Goal: Transaction & Acquisition: Download file/media

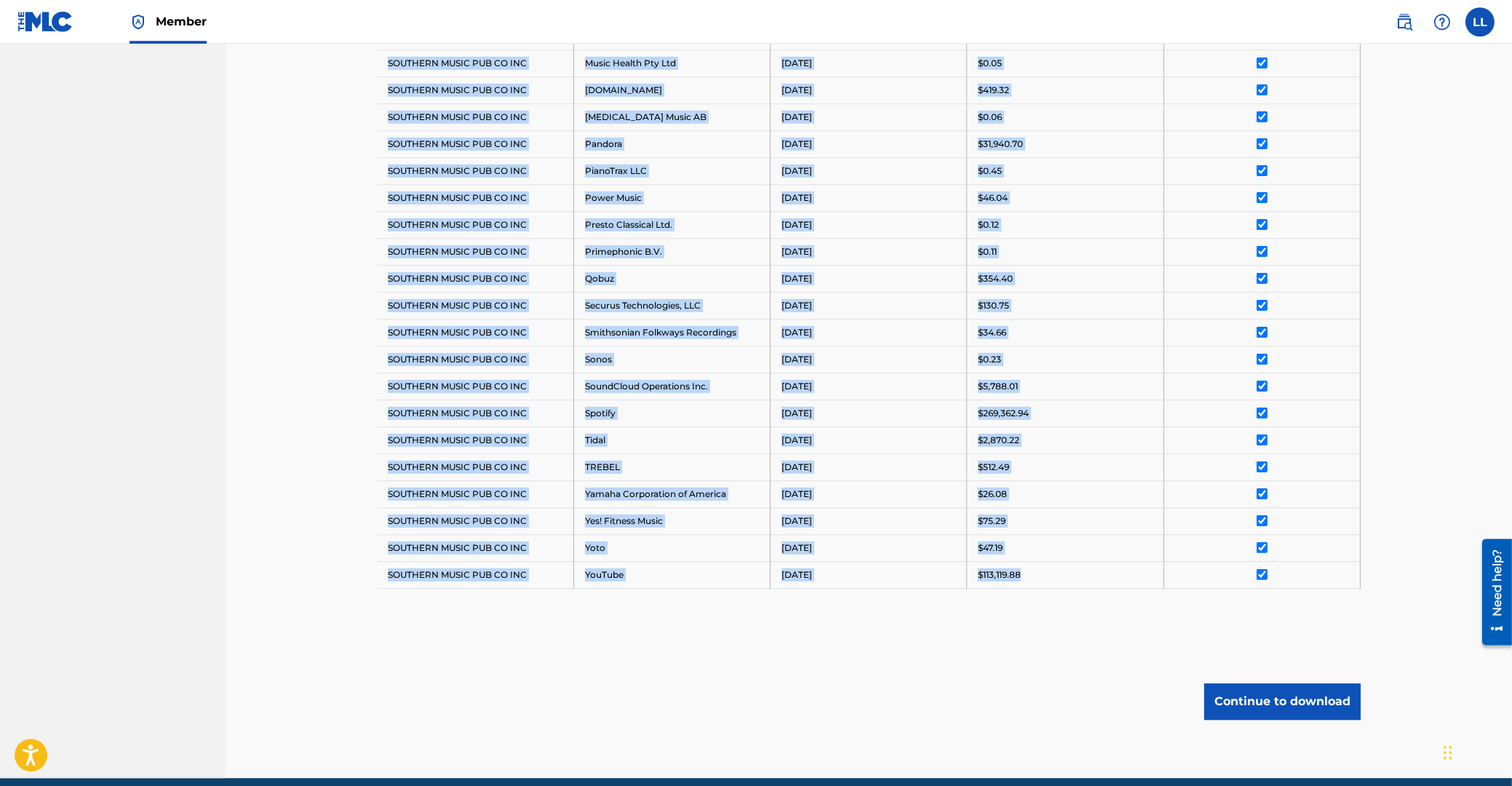
scroll to position [1157, 0]
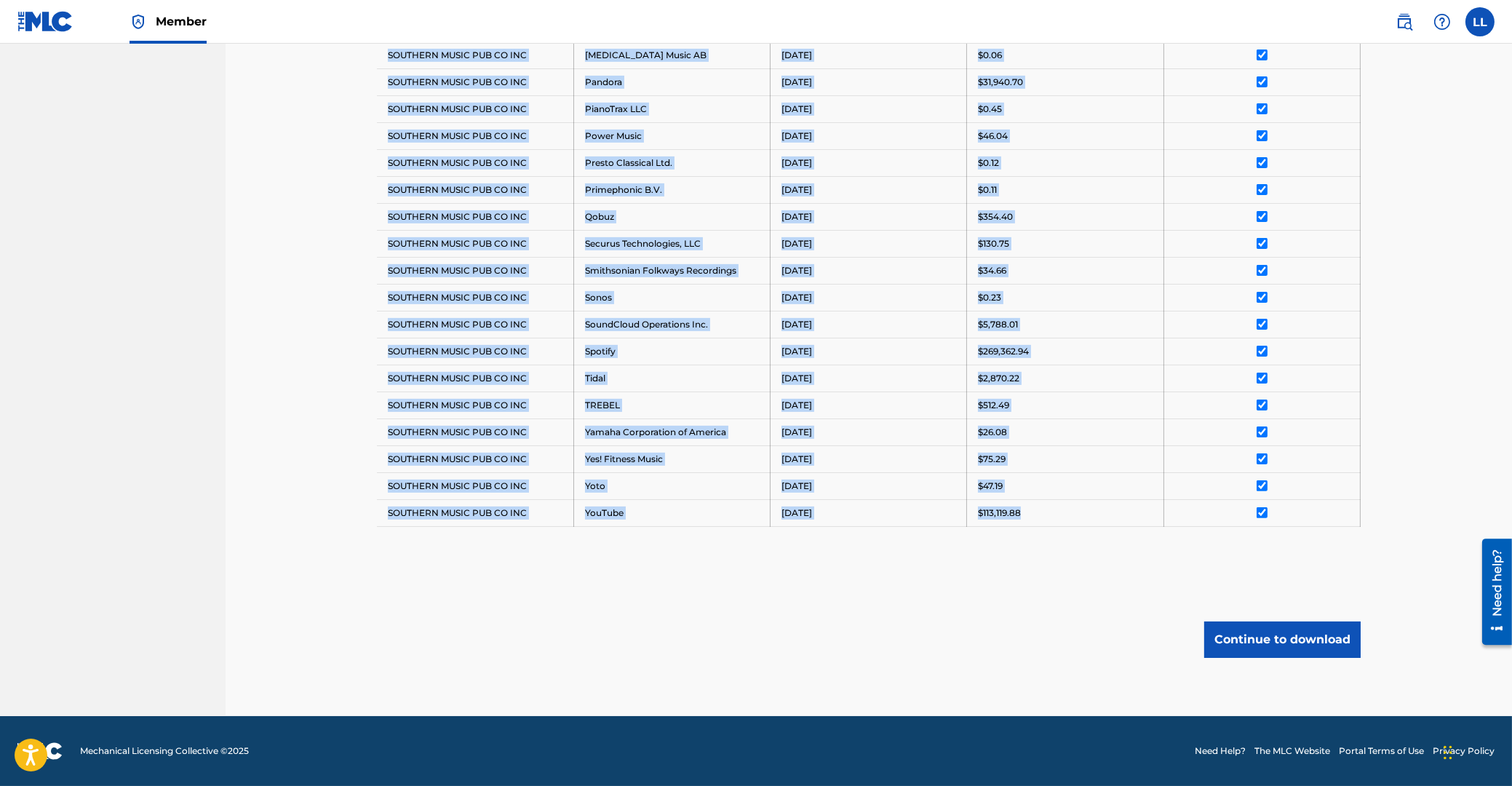
drag, startPoint x: 389, startPoint y: 283, endPoint x: 1295, endPoint y: 514, distance: 935.0
copy tbody "Payee DSP Distribution Period Amount Deselect All SOUTHERN MUSIC PUB CO INC Ama…"
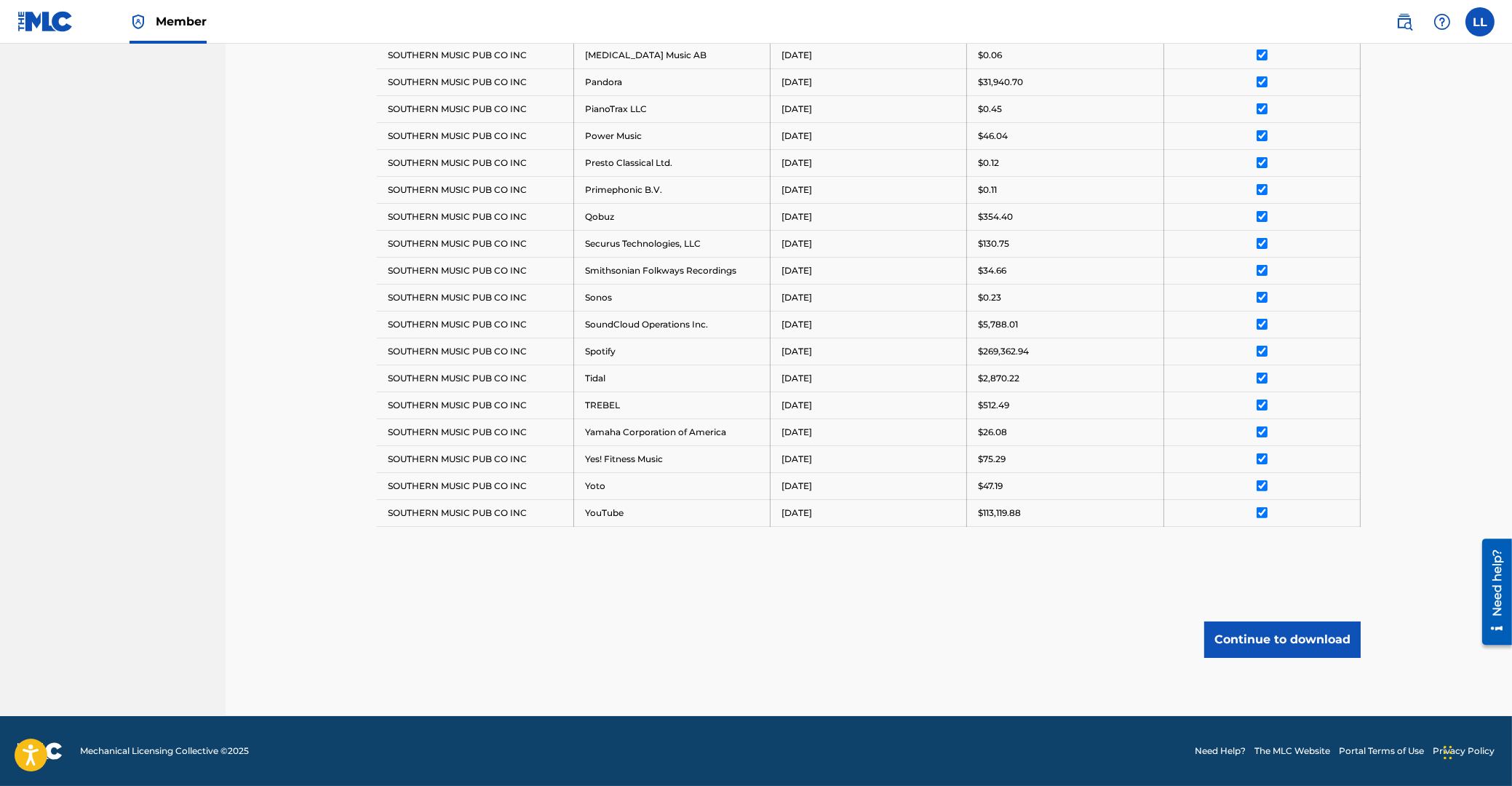
click at [721, 624] on div "Continue to download" at bounding box center [868, 639] width 984 height 37
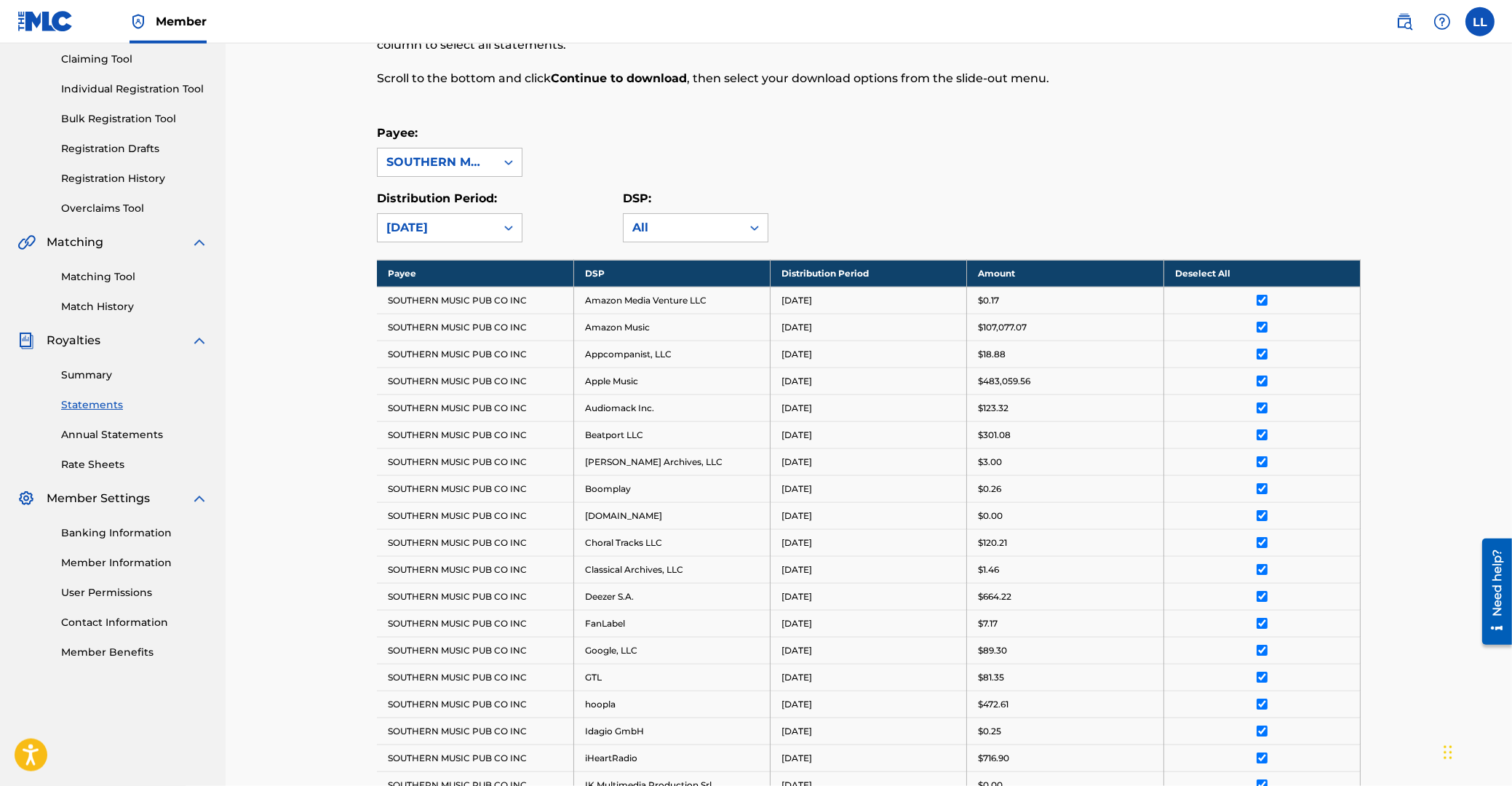
scroll to position [66, 0]
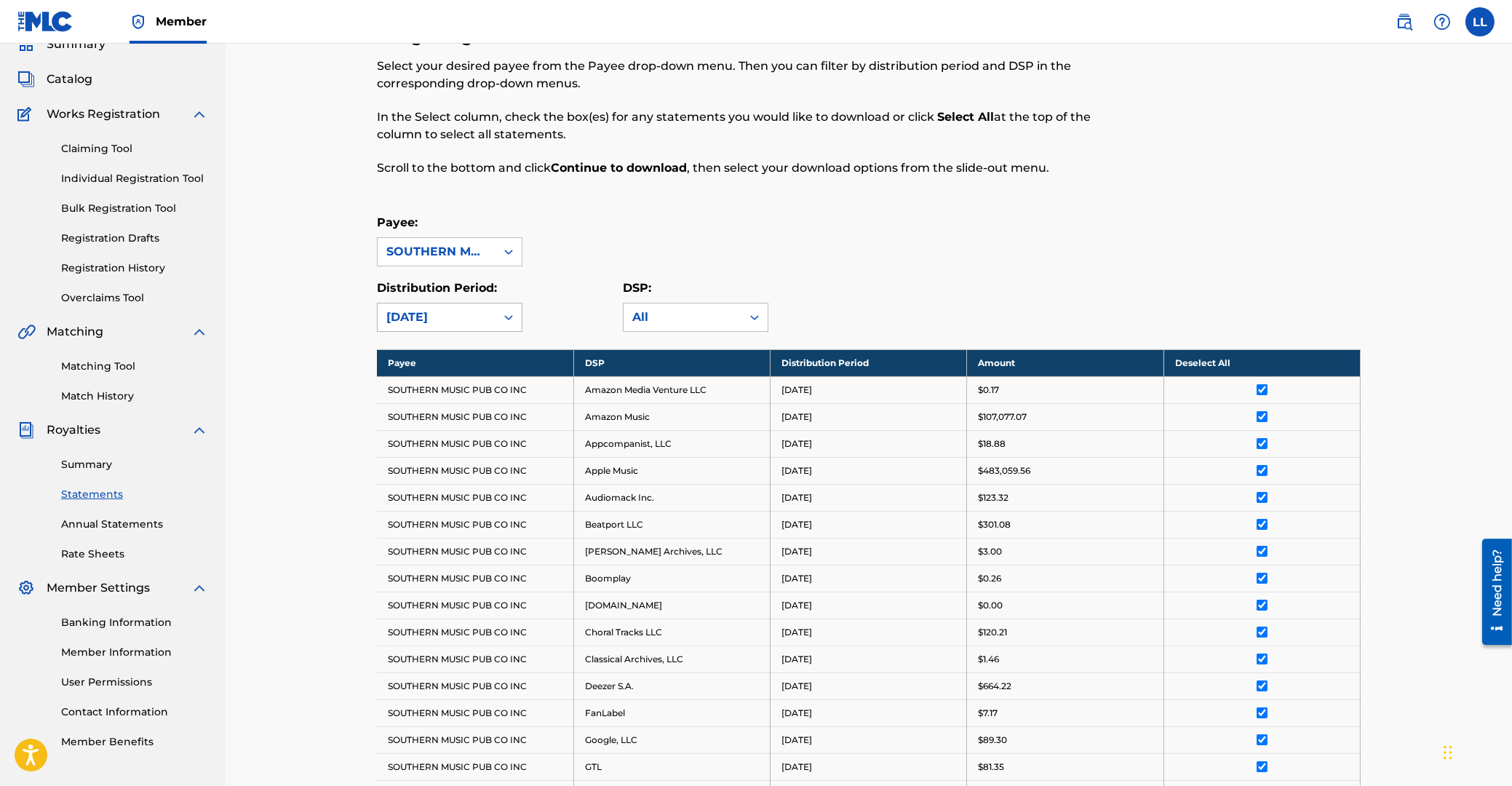
click at [510, 319] on icon at bounding box center [508, 317] width 15 height 15
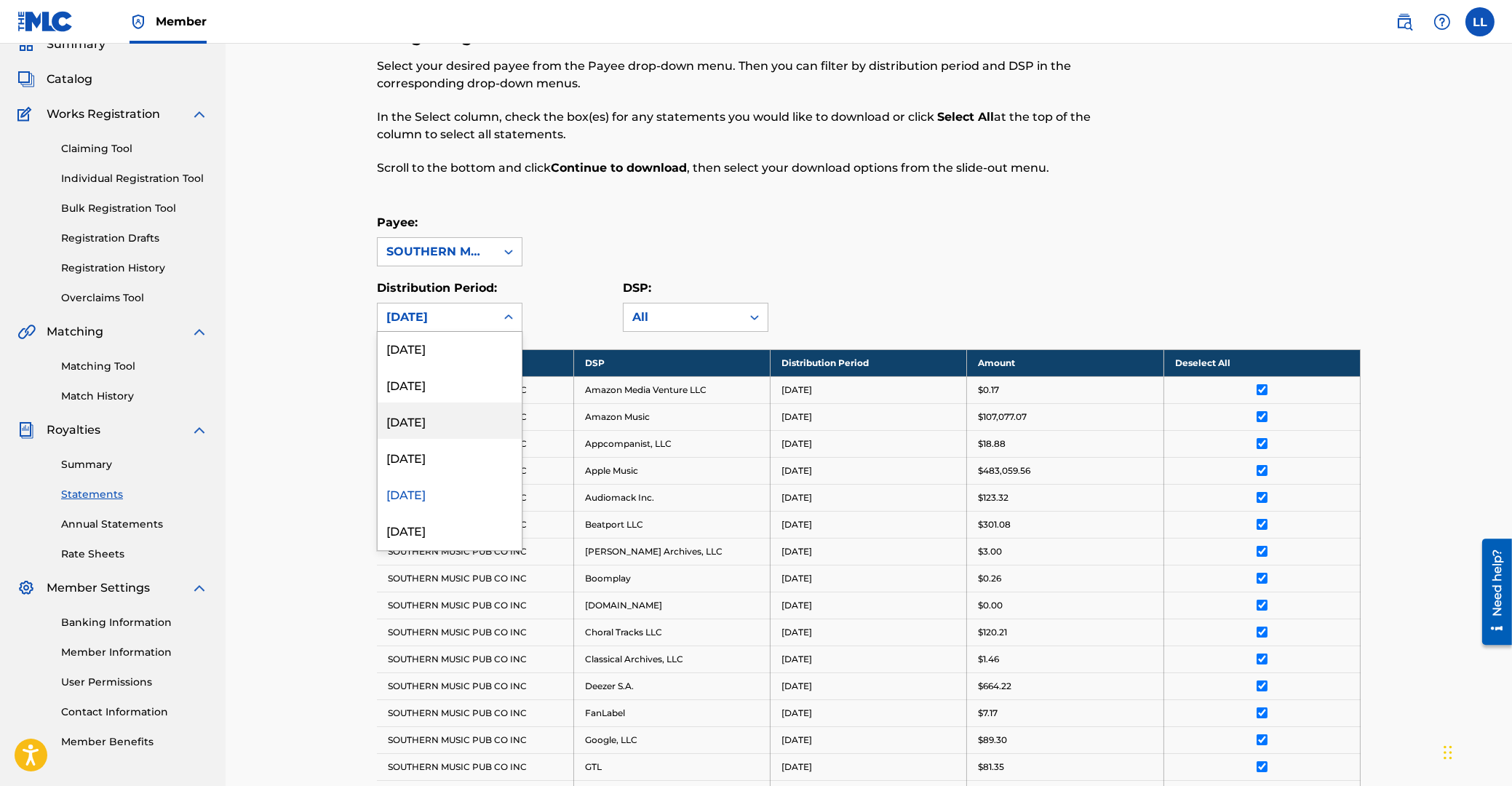
scroll to position [526, 0]
click at [425, 443] on div "[DATE]" at bounding box center [449, 443] width 144 height 37
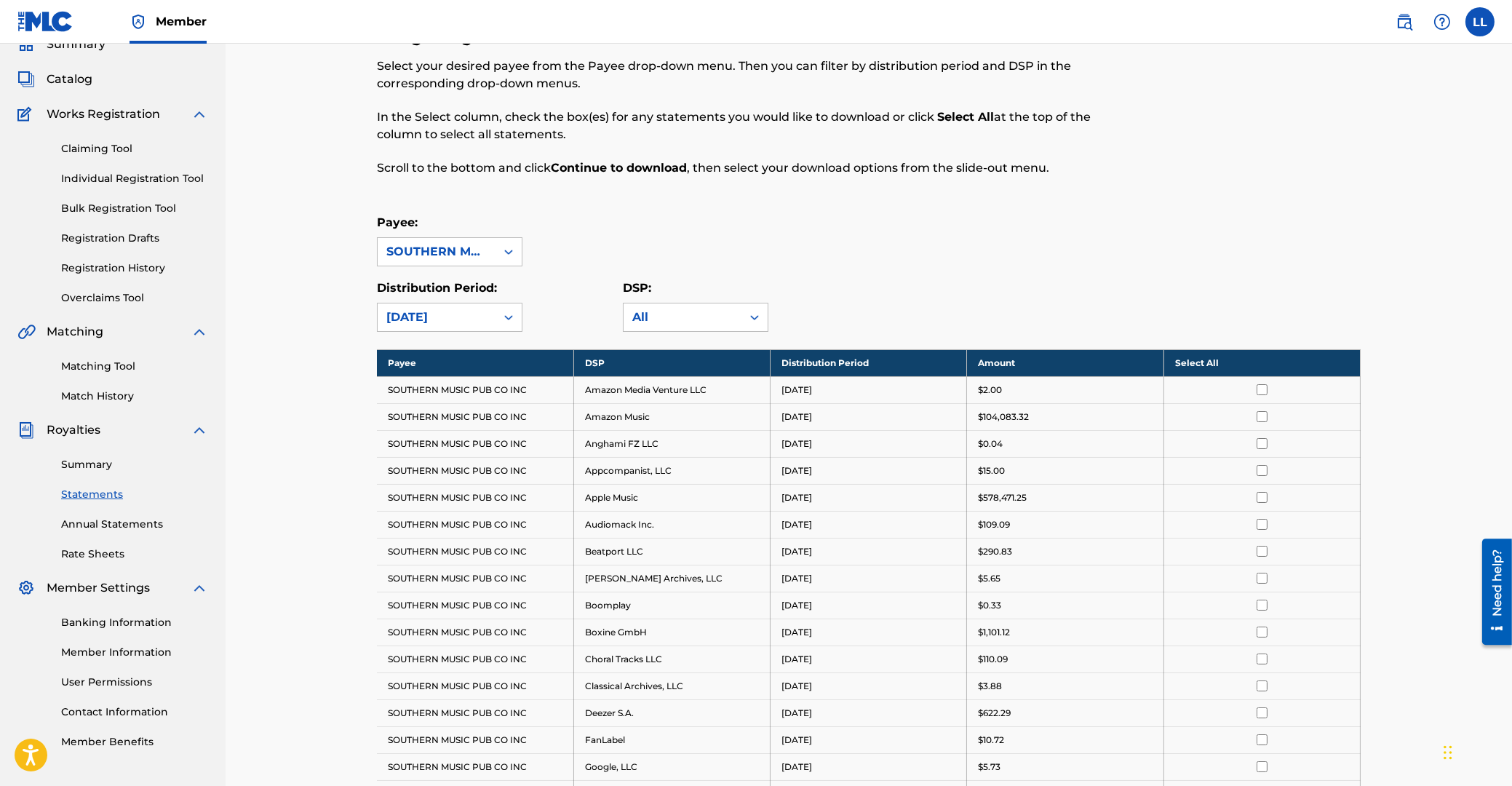
click at [1191, 362] on th "Select All" at bounding box center [1261, 362] width 197 height 27
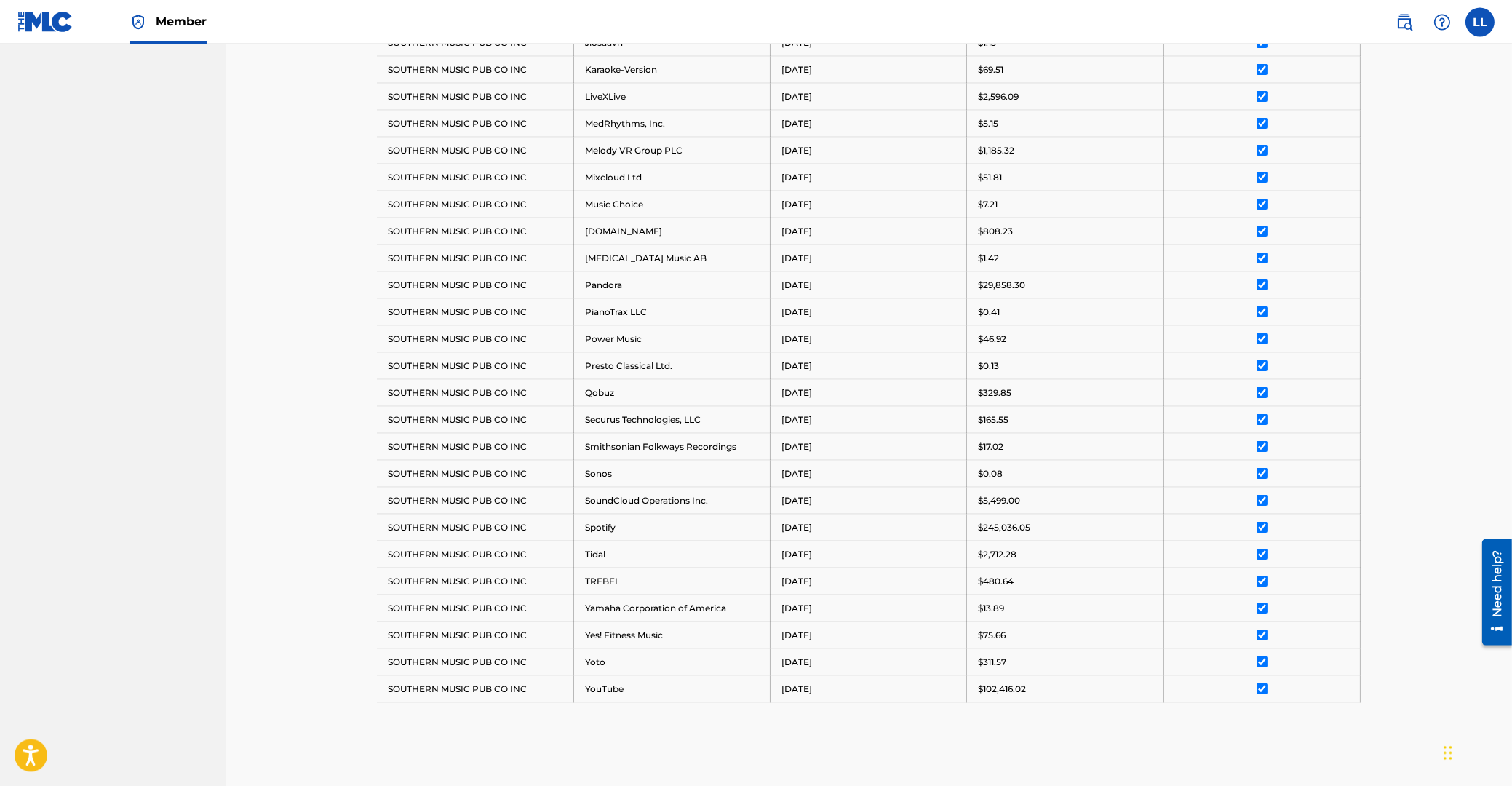
scroll to position [1104, 0]
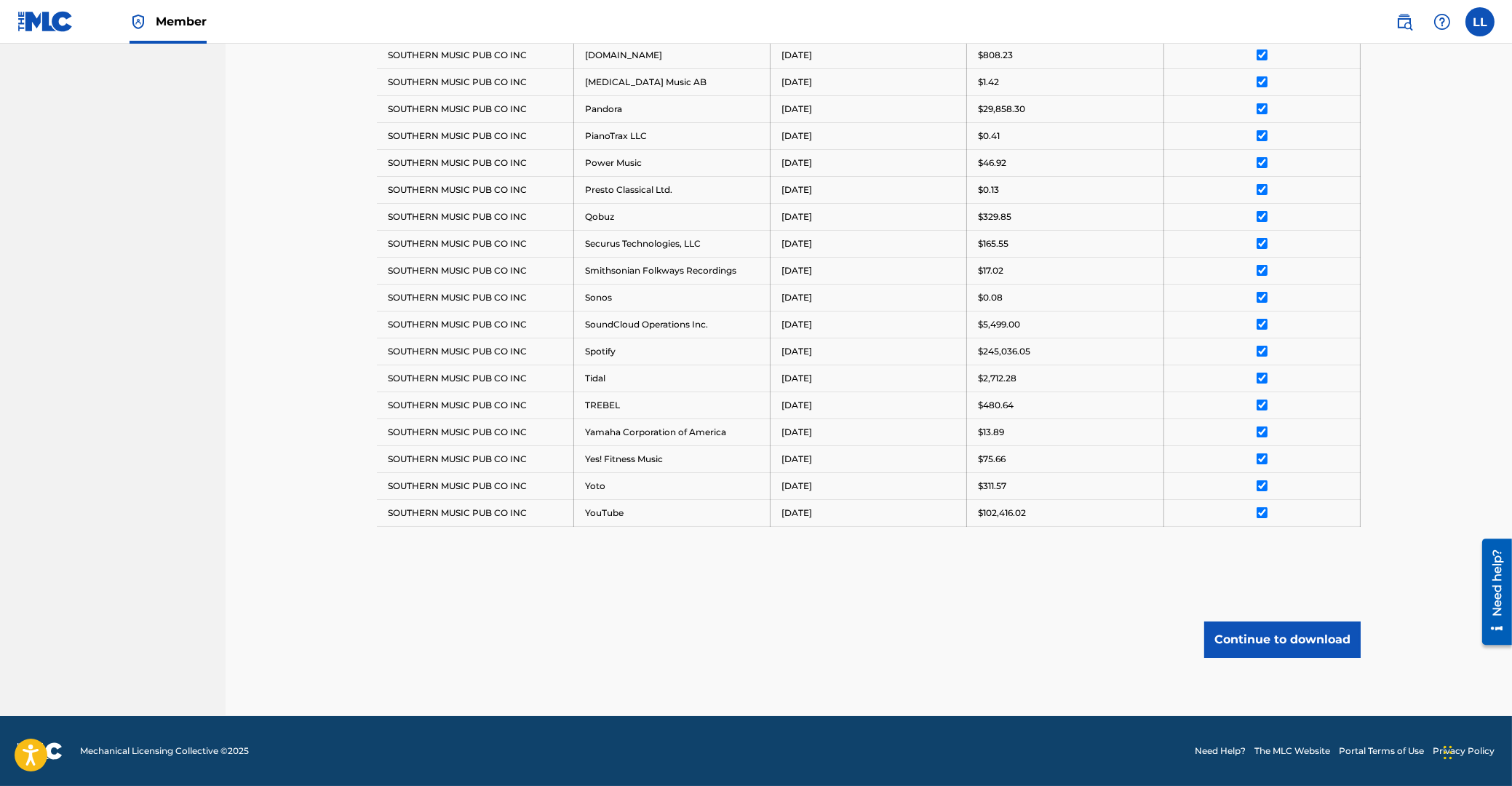
click at [1288, 640] on button "Continue to download" at bounding box center [1282, 639] width 156 height 37
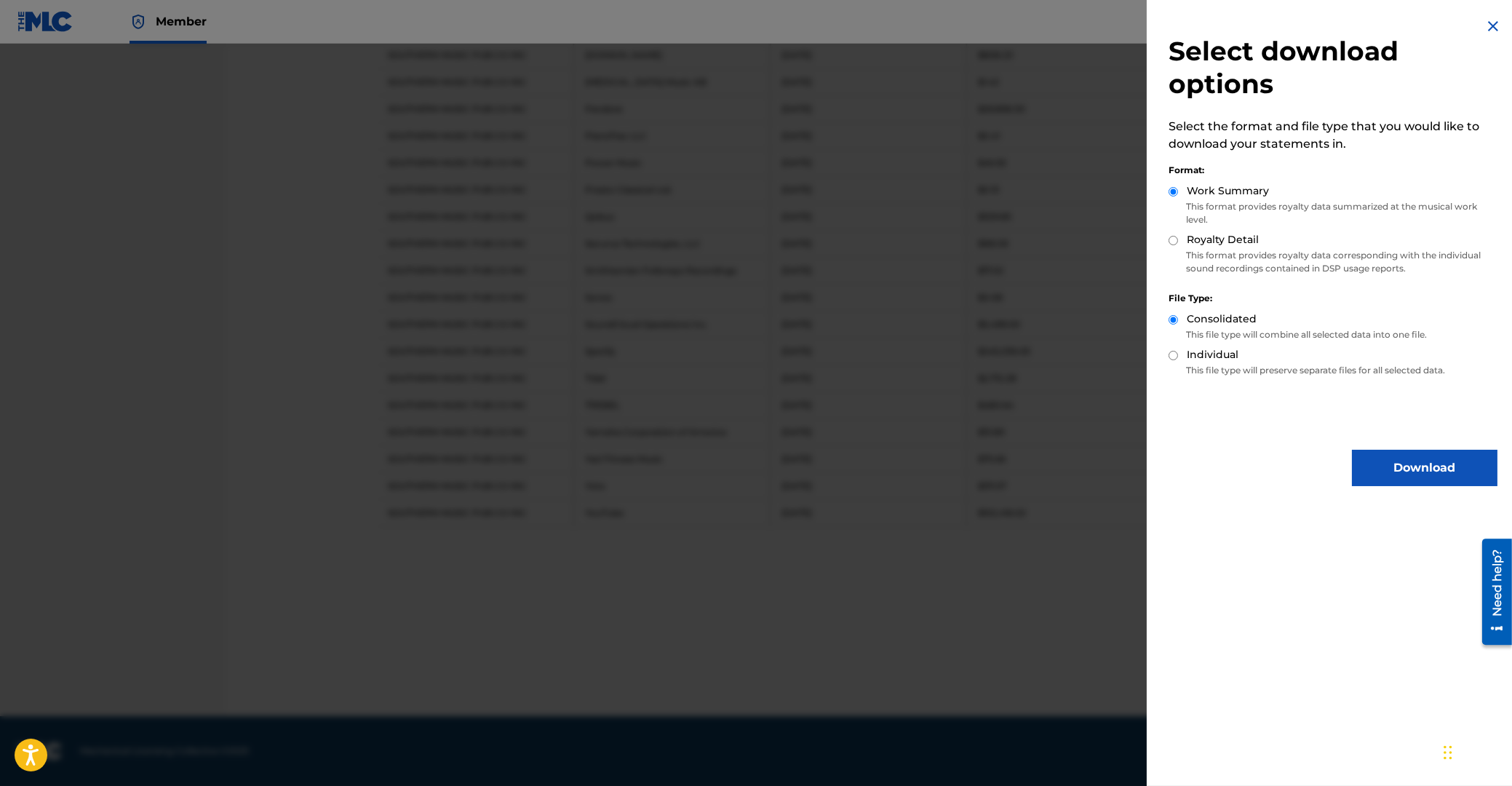
click at [1173, 242] on input "Royalty Detail" at bounding box center [1173, 240] width 10 height 10
radio input "true"
click at [1415, 468] on button "Download" at bounding box center [1425, 468] width 146 height 37
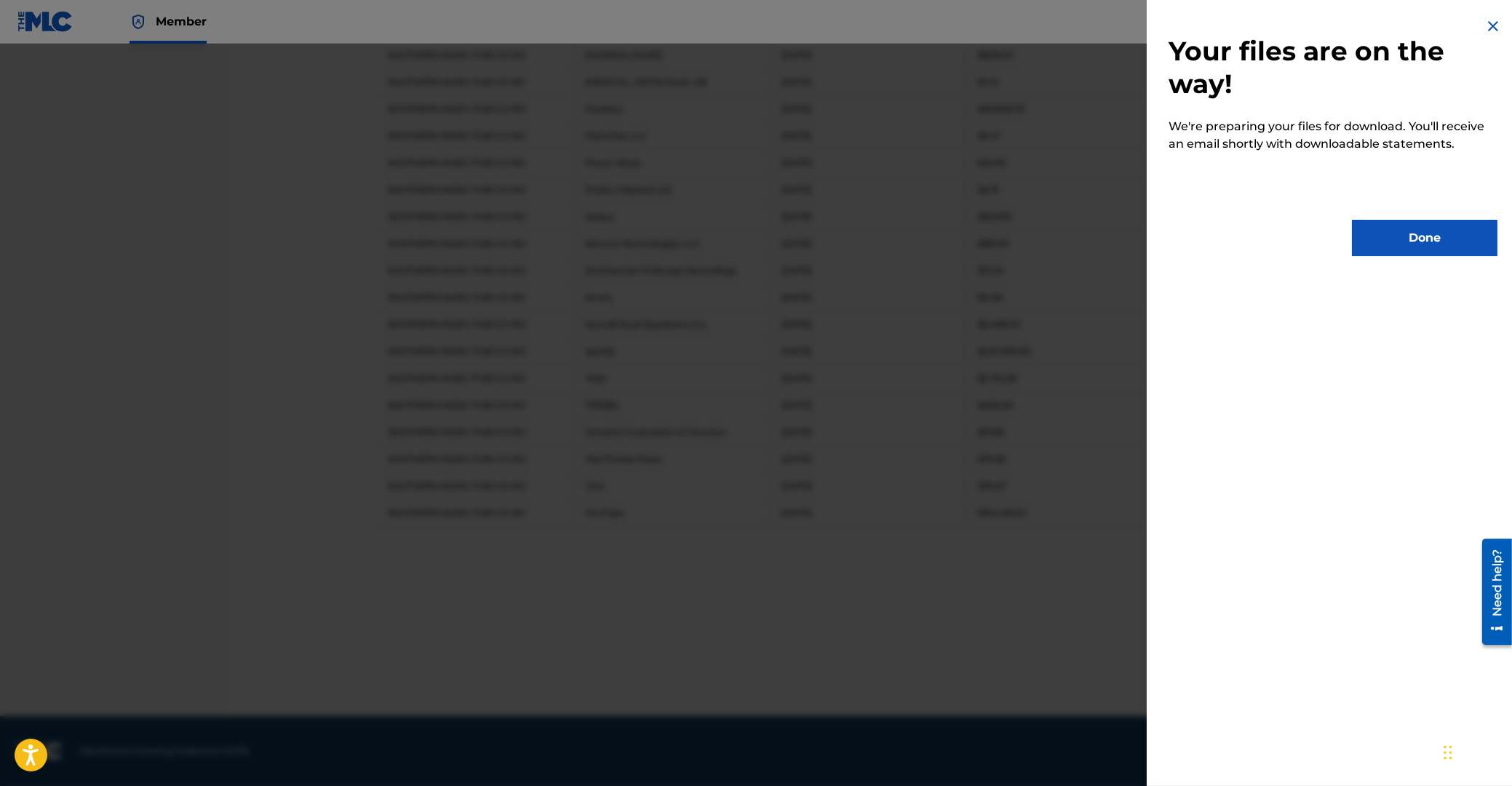
click at [1425, 238] on button "Done" at bounding box center [1425, 238] width 146 height 37
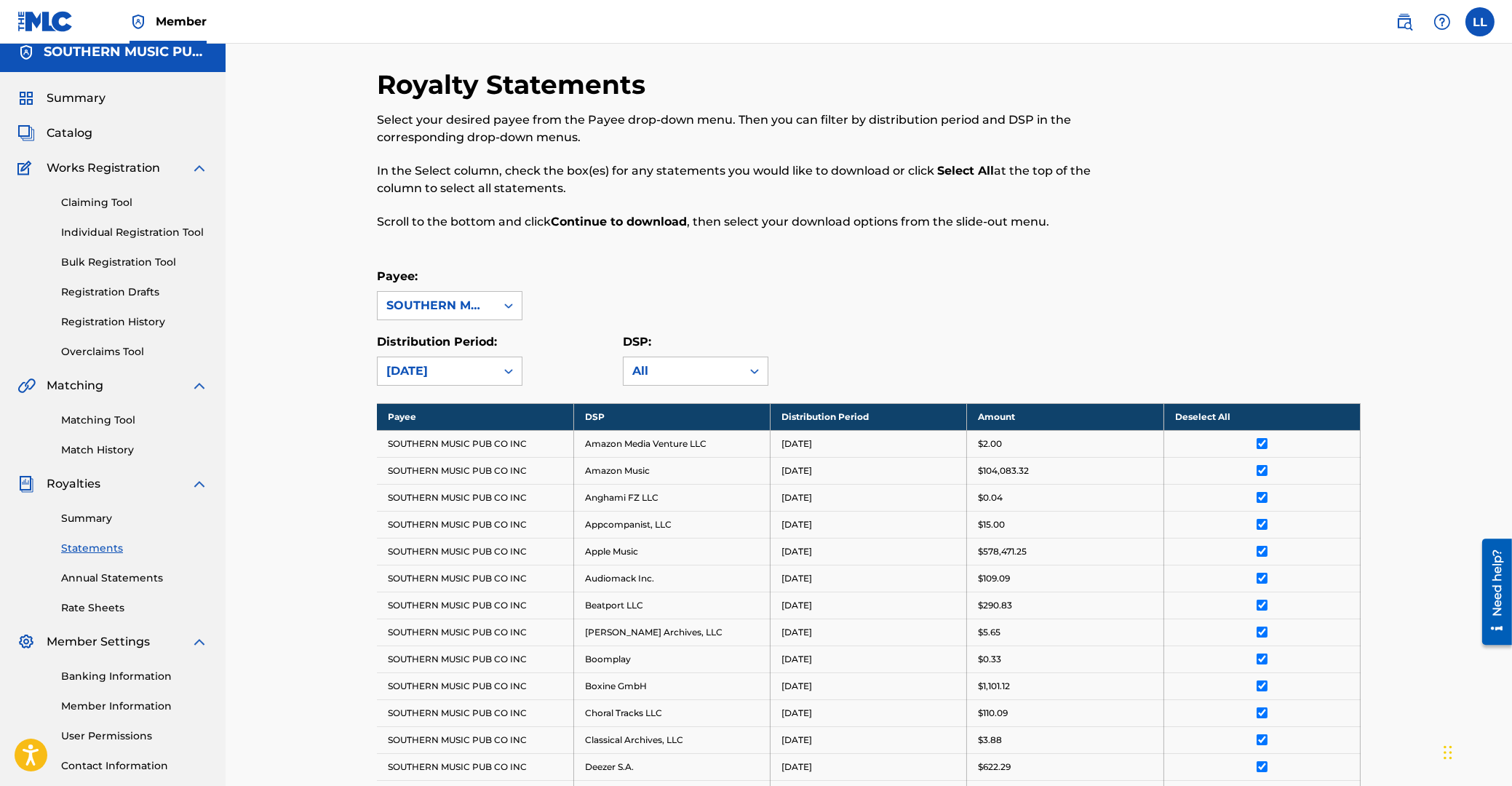
scroll to position [0, 0]
